Goal: Task Accomplishment & Management: Manage account settings

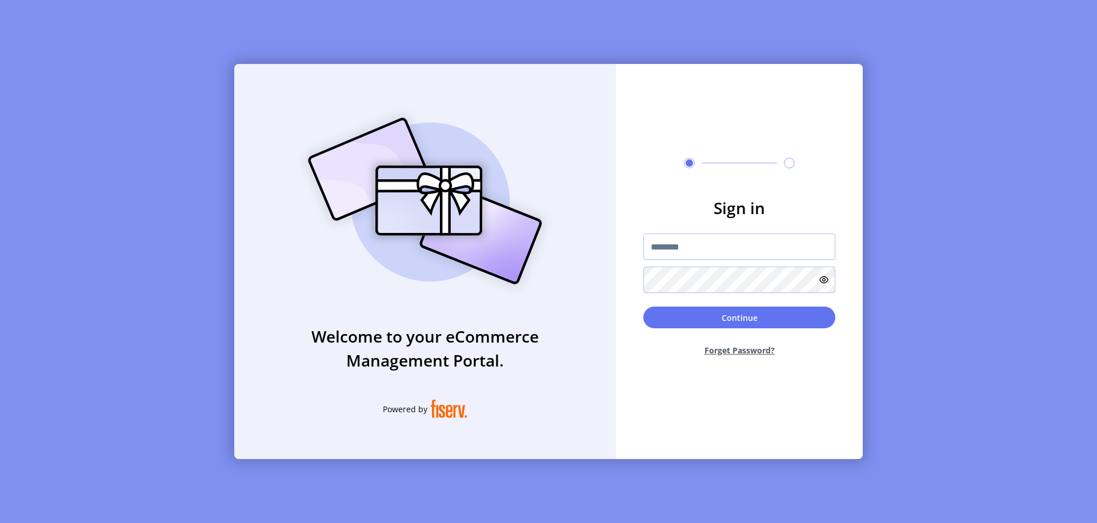
click at [739, 247] on input "text" at bounding box center [739, 247] width 192 height 26
type input "**********"
click at [739, 318] on button "Continue" at bounding box center [739, 318] width 192 height 22
